Goal: Find specific page/section: Find specific page/section

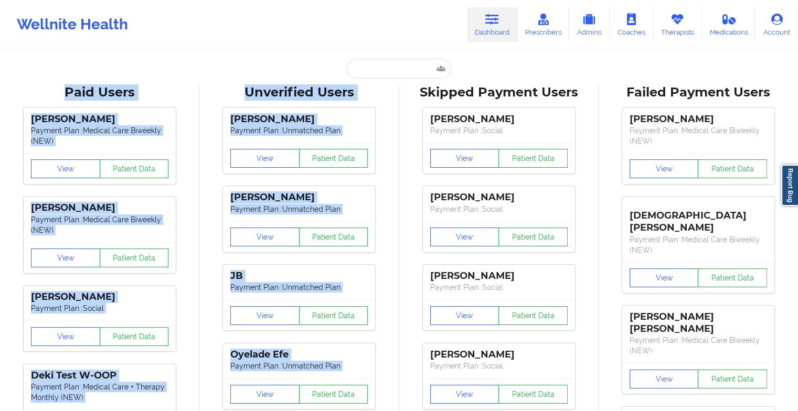
drag, startPoint x: 411, startPoint y: 78, endPoint x: 392, endPoint y: 59, distance: 27.4
click at [392, 59] on input "text" at bounding box center [399, 69] width 104 height 20
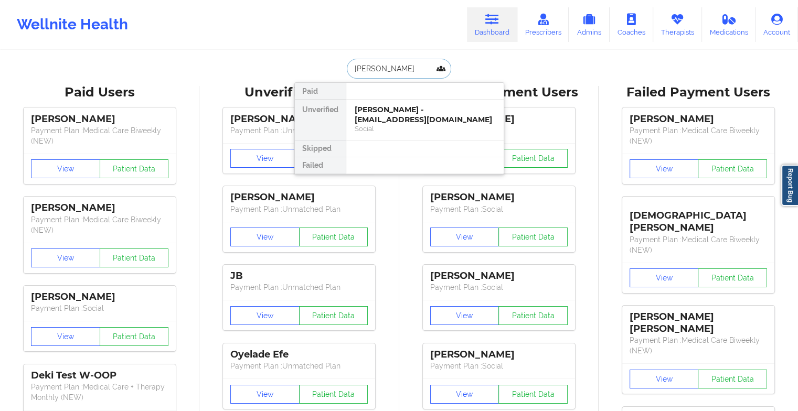
type input "[PERSON_NAME]"
click at [410, 117] on div "[PERSON_NAME] - [EMAIL_ADDRESS][DOMAIN_NAME]" at bounding box center [424, 114] width 141 height 19
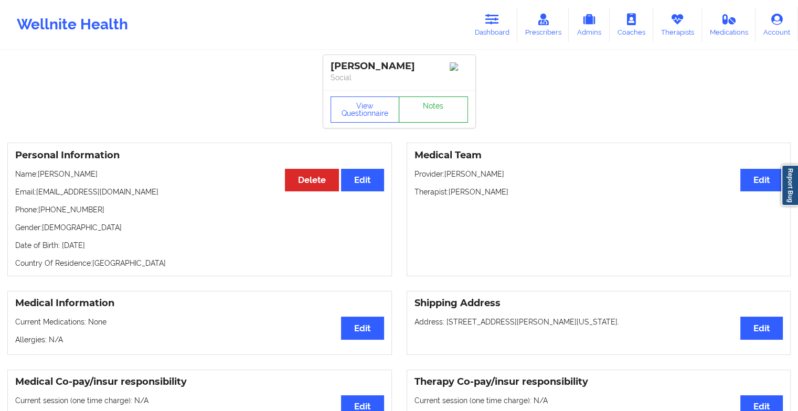
click at [436, 104] on link "Notes" at bounding box center [432, 109] width 69 height 26
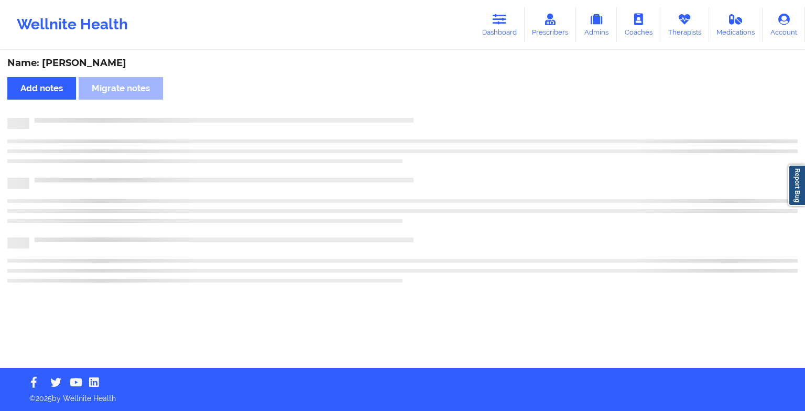
click at [436, 104] on div "Name: [PERSON_NAME] Add notes Migrate notes" at bounding box center [402, 209] width 805 height 317
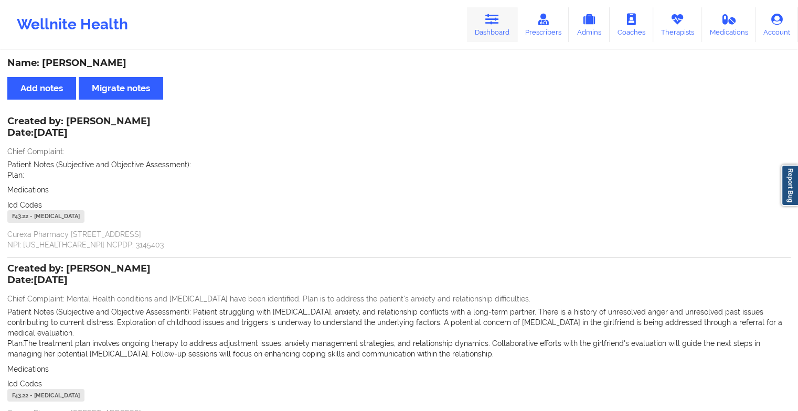
click at [493, 27] on link "Dashboard" at bounding box center [492, 24] width 50 height 35
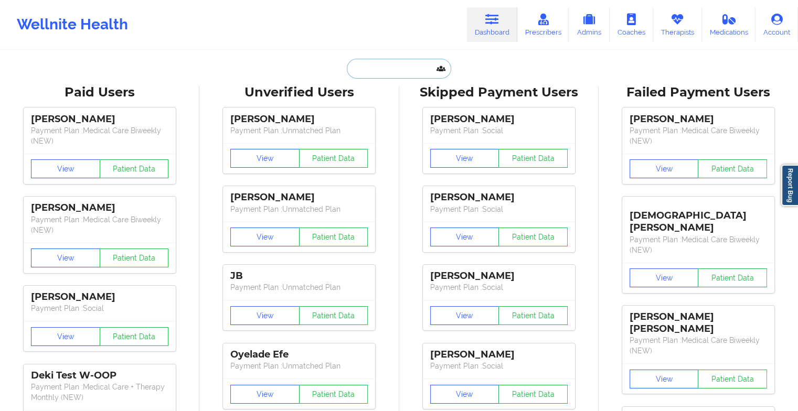
click at [401, 75] on input "text" at bounding box center [399, 69] width 104 height 20
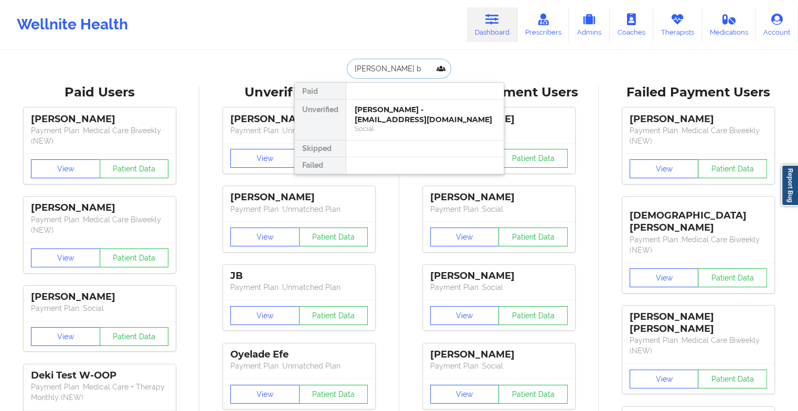
type input "[PERSON_NAME] br"
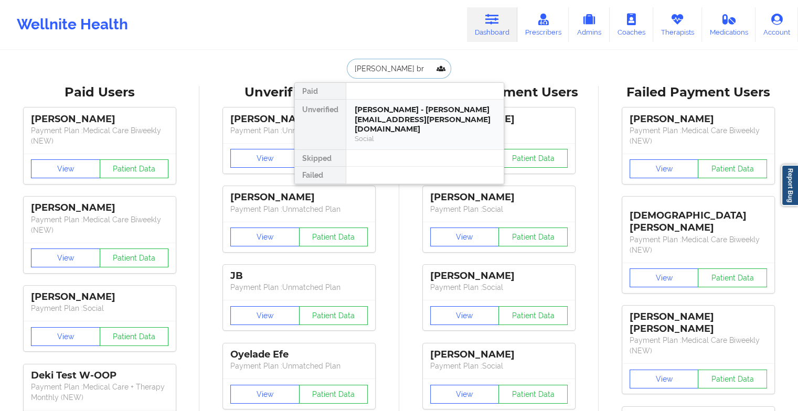
click at [413, 115] on div "[PERSON_NAME] - [PERSON_NAME][EMAIL_ADDRESS][PERSON_NAME][DOMAIN_NAME]" at bounding box center [424, 119] width 141 height 29
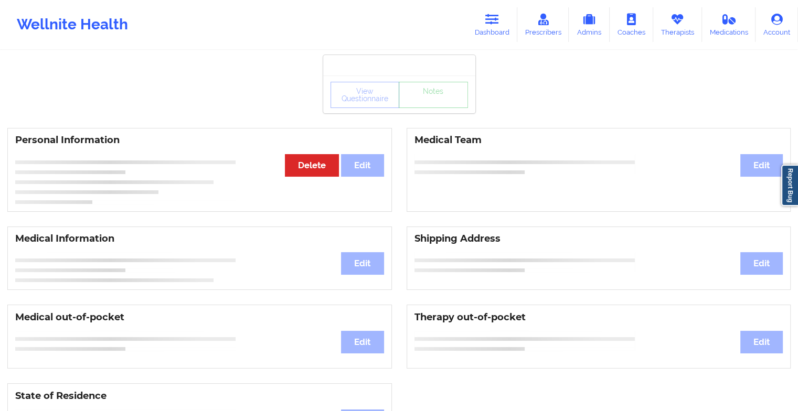
click at [439, 99] on div "View Questionnaire Notes" at bounding box center [398, 95] width 137 height 26
click at [439, 100] on div "View Questionnaire Notes" at bounding box center [398, 95] width 137 height 26
click at [439, 101] on div "View Questionnaire Notes" at bounding box center [398, 95] width 137 height 26
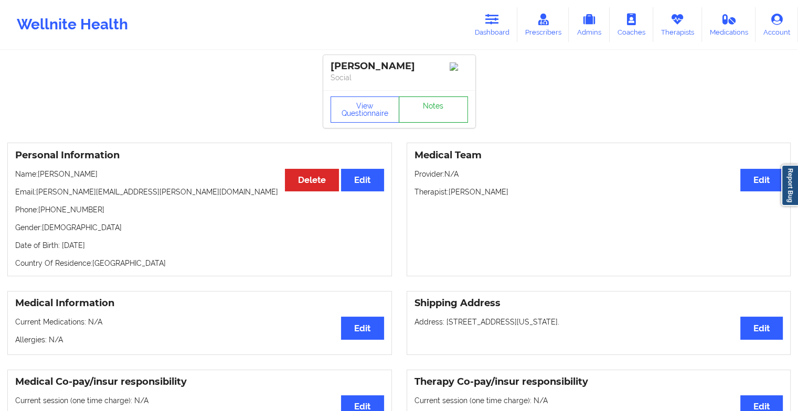
click at [422, 113] on link "Notes" at bounding box center [432, 109] width 69 height 26
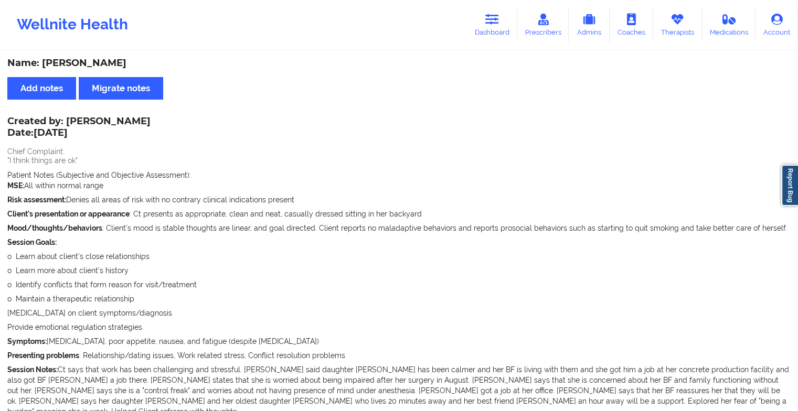
scroll to position [367, 0]
